Goal: Find specific page/section: Find specific page/section

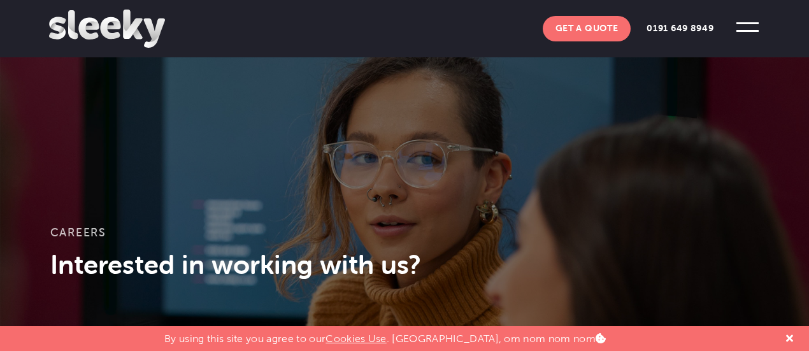
scroll to position [318, 0]
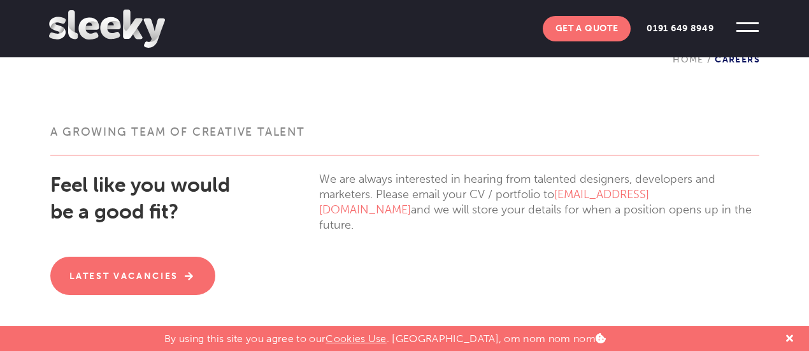
click at [199, 274] on link "Latest Vacancies" at bounding box center [133, 276] width 166 height 38
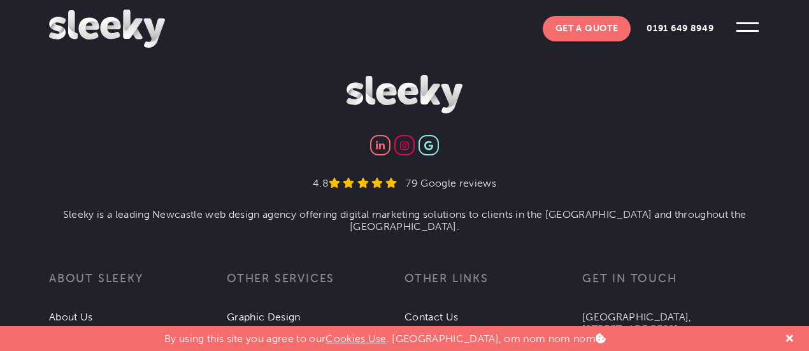
click at [735, 34] on span at bounding box center [747, 27] width 35 height 35
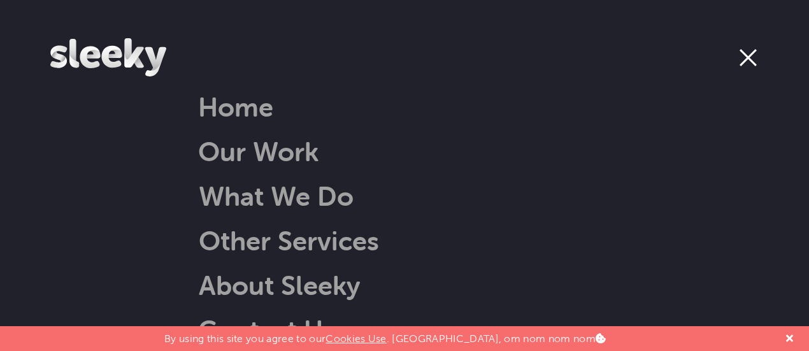
click at [299, 226] on link "Other Services" at bounding box center [272, 240] width 213 height 32
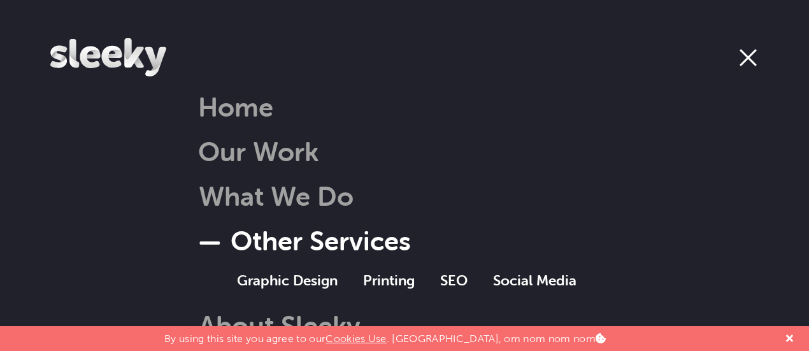
click at [385, 278] on link "Printing" at bounding box center [389, 280] width 52 height 18
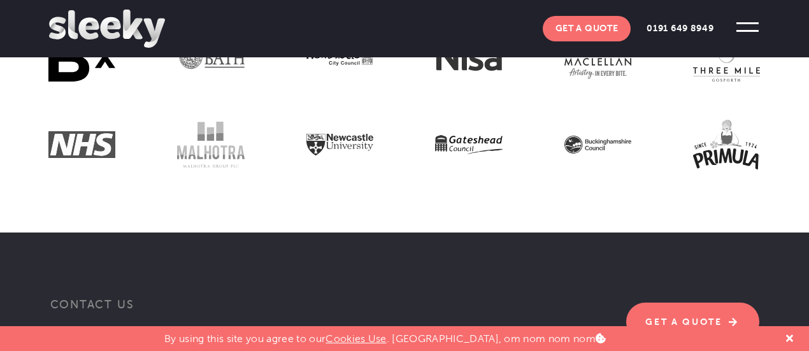
scroll to position [2165, 0]
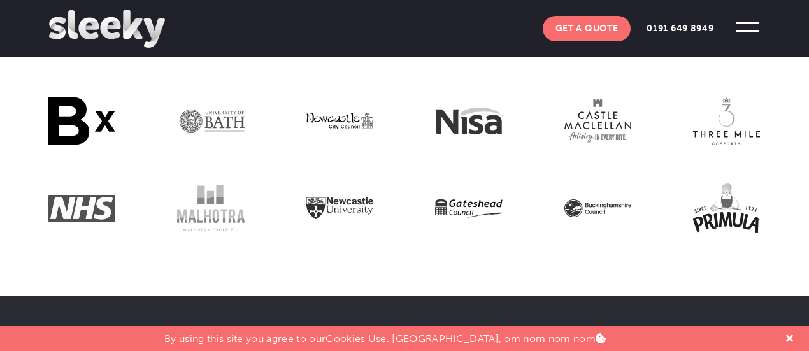
click at [479, 125] on img at bounding box center [468, 121] width 67 height 27
